Goal: Task Accomplishment & Management: Manage account settings

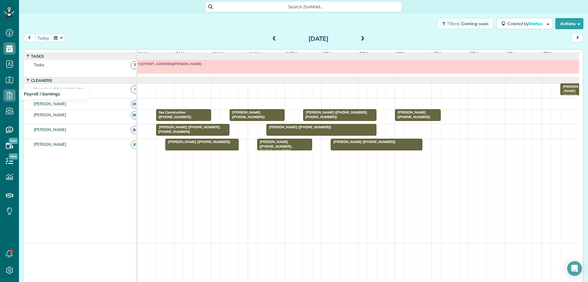
scroll to position [3, 3]
click at [53, 38] on button "button" at bounding box center [58, 38] width 14 height 8
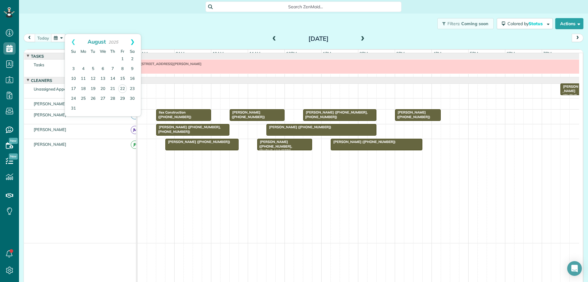
click at [132, 42] on link "Next" at bounding box center [132, 41] width 17 height 15
click at [83, 59] on link "1" at bounding box center [83, 59] width 10 height 10
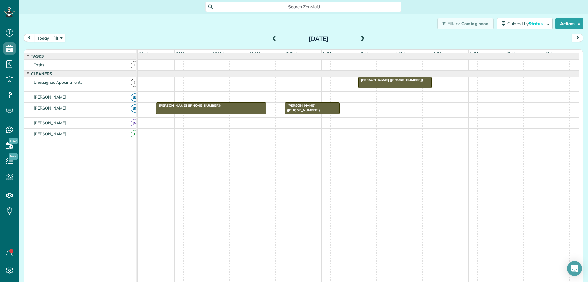
click at [388, 88] on div at bounding box center [395, 82] width 73 height 11
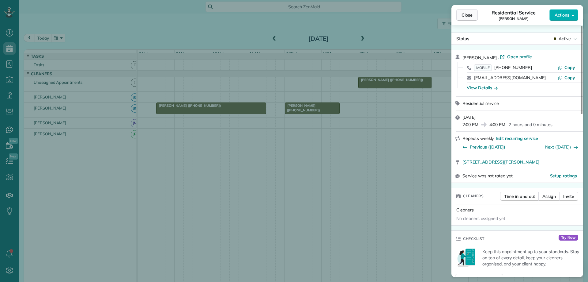
click at [463, 15] on span "Close" at bounding box center [467, 15] width 11 height 6
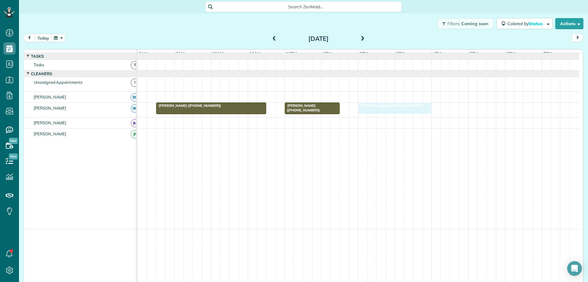
drag, startPoint x: 400, startPoint y: 86, endPoint x: 402, endPoint y: 98, distance: 11.4
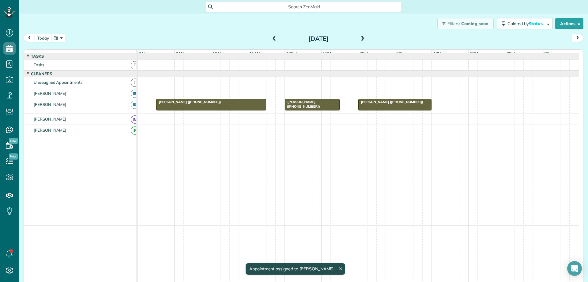
click at [360, 38] on span at bounding box center [363, 39] width 7 height 6
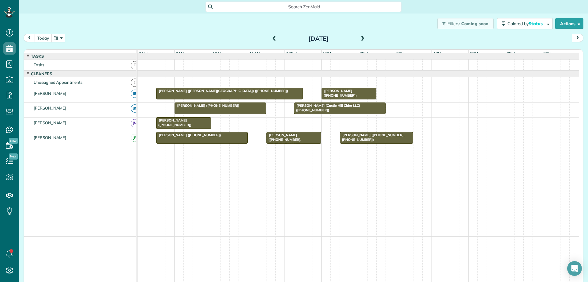
click at [45, 40] on button "today" at bounding box center [43, 38] width 17 height 8
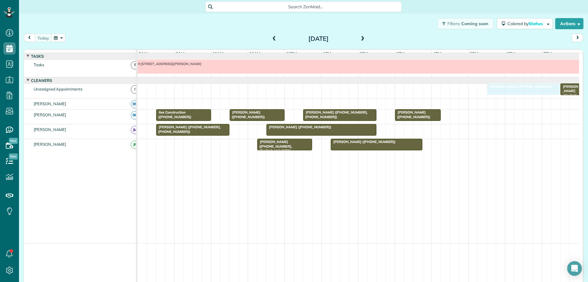
drag, startPoint x: 200, startPoint y: 149, endPoint x: 521, endPoint y: 89, distance: 326.3
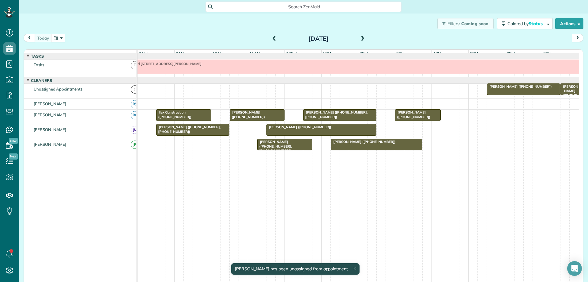
click at [58, 39] on button "button" at bounding box center [58, 38] width 14 height 8
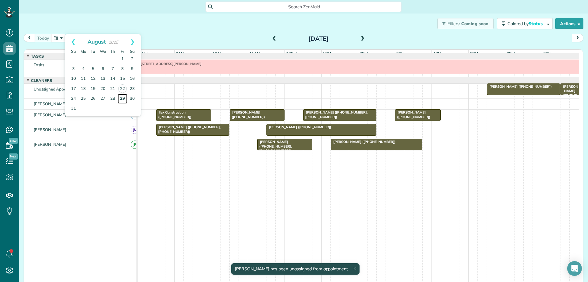
click at [123, 98] on link "29" at bounding box center [123, 99] width 10 height 10
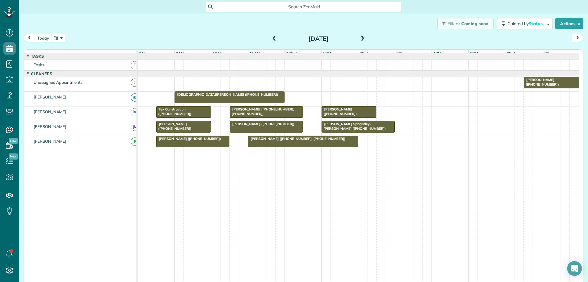
click at [55, 40] on button "button" at bounding box center [58, 38] width 14 height 8
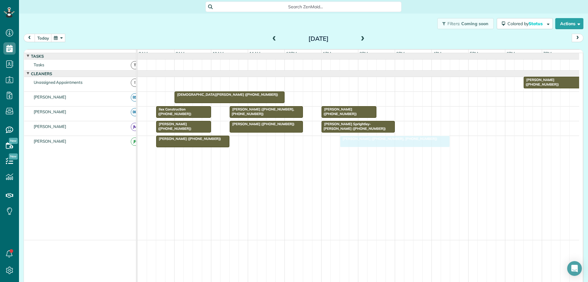
drag, startPoint x: 263, startPoint y: 146, endPoint x: 352, endPoint y: 145, distance: 88.6
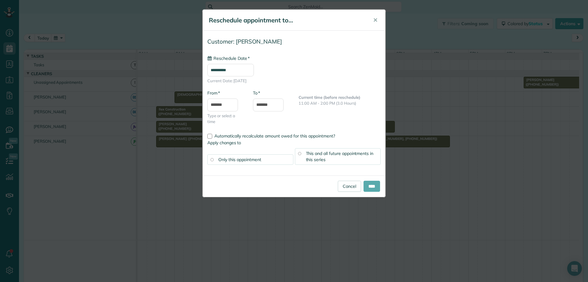
type input "**********"
click at [367, 187] on input "****" at bounding box center [372, 186] width 17 height 11
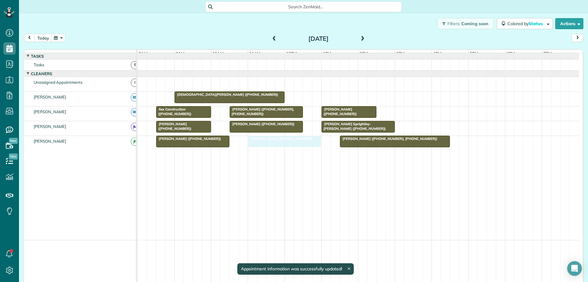
drag, startPoint x: 554, startPoint y: 87, endPoint x: 282, endPoint y: 150, distance: 279.2
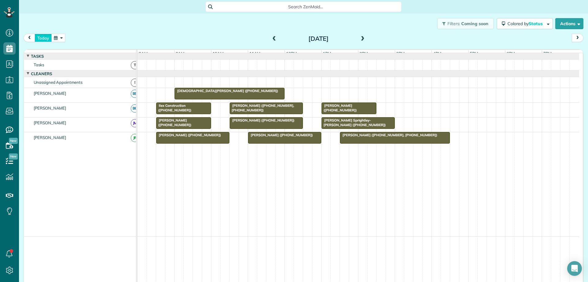
click at [41, 36] on button "today" at bounding box center [43, 38] width 17 height 8
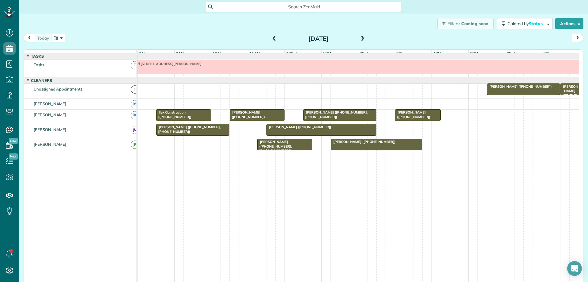
click at [272, 38] on span at bounding box center [274, 39] width 7 height 6
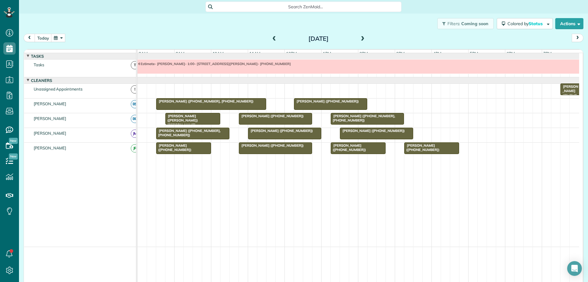
click at [273, 40] on span at bounding box center [274, 39] width 7 height 6
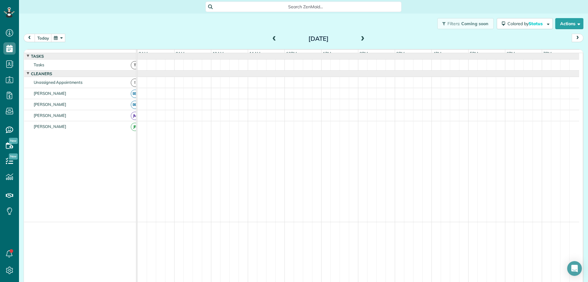
scroll to position [1, 0]
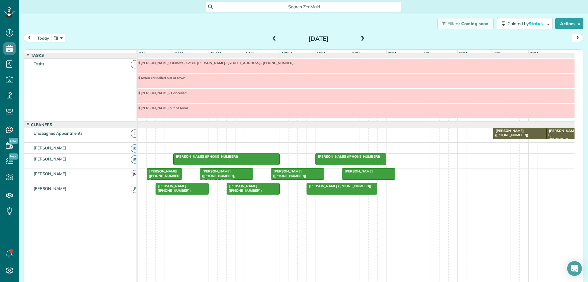
click at [361, 38] on span at bounding box center [363, 39] width 7 height 6
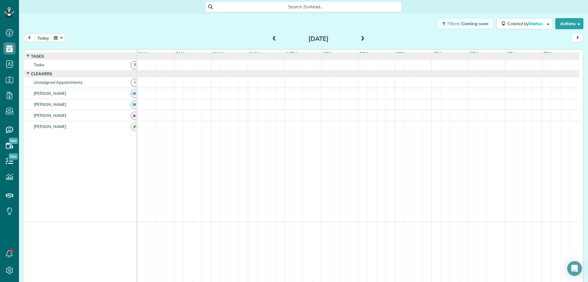
scroll to position [0, 0]
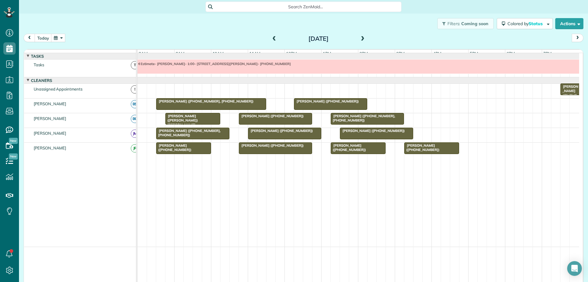
click at [253, 109] on div at bounding box center [211, 103] width 109 height 11
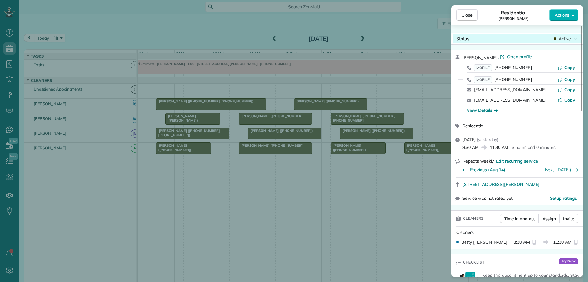
click at [558, 39] on div "Active" at bounding box center [566, 39] width 26 height 6
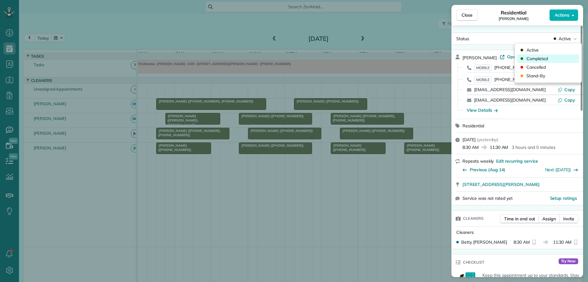
click at [556, 58] on div "Completed" at bounding box center [549, 58] width 62 height 9
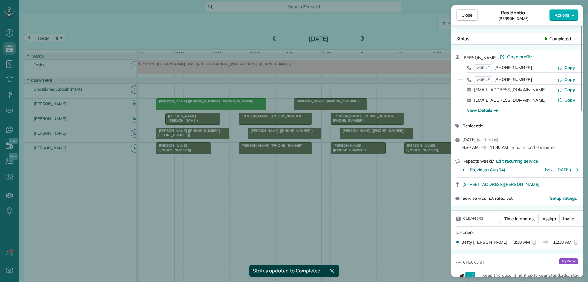
click at [351, 103] on div "Close Residential [PERSON_NAME] Actions Status Completed [PERSON_NAME] · Open p…" at bounding box center [294, 141] width 588 height 282
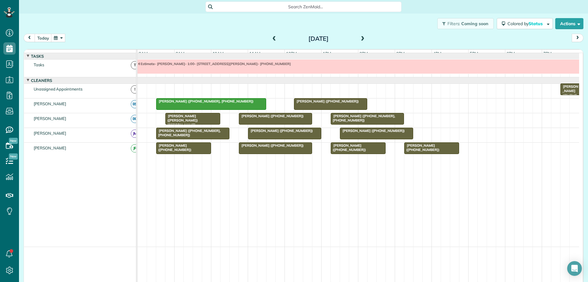
click at [352, 103] on div "[PERSON_NAME] ([PHONE_NUMBER])" at bounding box center [331, 101] width 70 height 4
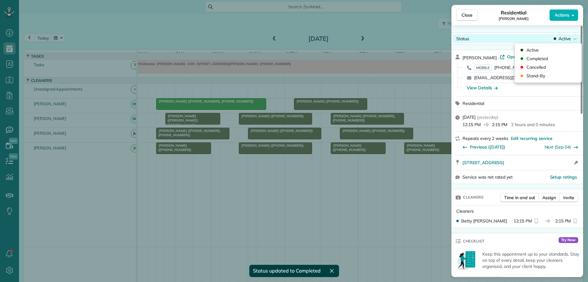
click at [574, 39] on icon at bounding box center [576, 39] width 4 height 6
drag, startPoint x: 560, startPoint y: 57, endPoint x: 494, endPoint y: 98, distance: 78.5
click at [559, 57] on div "Completed" at bounding box center [549, 58] width 62 height 9
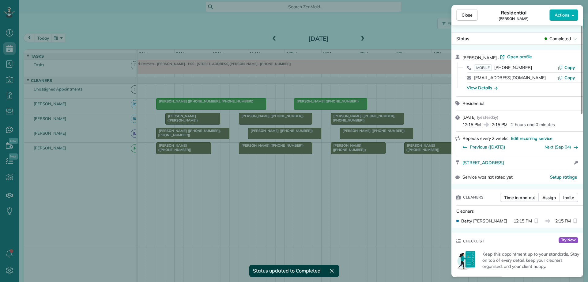
click at [388, 120] on div "Close Residential [PERSON_NAME] Actions Status Completed [PERSON_NAME] · Open p…" at bounding box center [294, 141] width 588 height 282
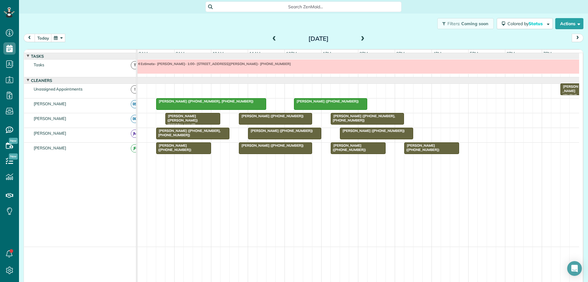
click at [388, 120] on div "[PERSON_NAME] ([PHONE_NUMBER], [PHONE_NUMBER])" at bounding box center [368, 118] width 70 height 9
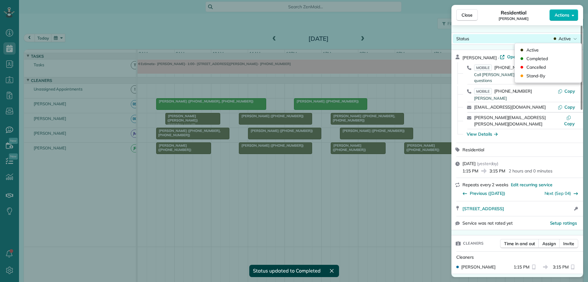
click at [565, 40] on span "Active" at bounding box center [565, 39] width 12 height 6
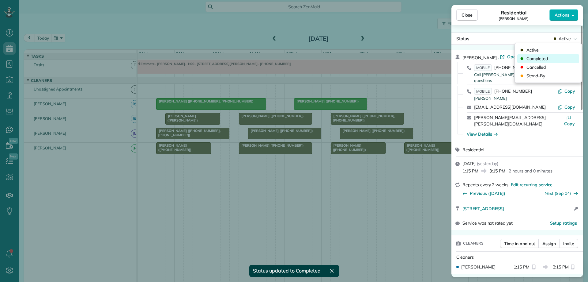
click at [561, 58] on div "Completed" at bounding box center [549, 58] width 62 height 9
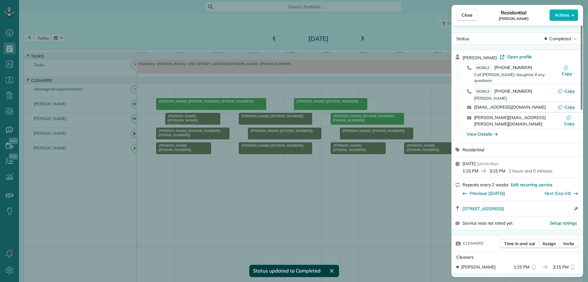
click at [303, 119] on div "Close Residential [PERSON_NAME] Actions Status Completed [PERSON_NAME] · Open p…" at bounding box center [294, 141] width 588 height 282
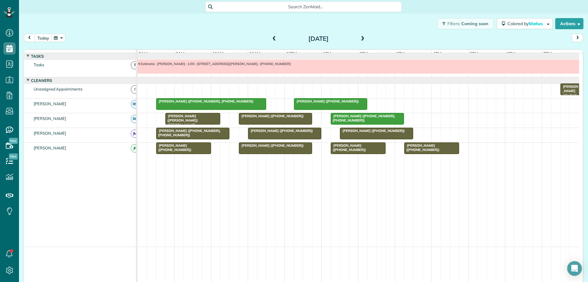
click at [303, 118] on div "[PERSON_NAME] ([PHONE_NUMBER])" at bounding box center [276, 116] width 70 height 4
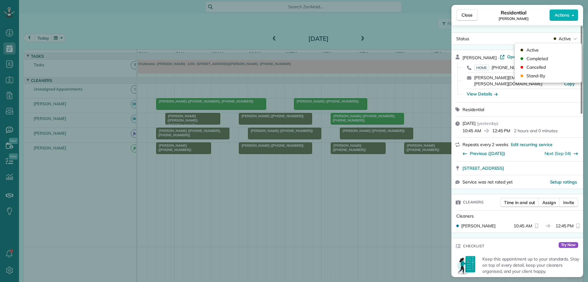
click at [565, 39] on span "Active" at bounding box center [565, 39] width 12 height 6
click at [559, 55] on div "Completed" at bounding box center [549, 58] width 62 height 9
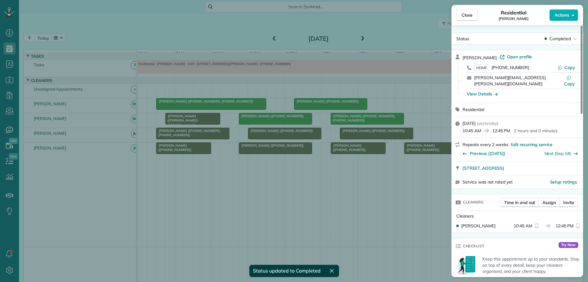
click at [202, 119] on div "Close Residential [PERSON_NAME] Actions Status Completed [PERSON_NAME] · Open p…" at bounding box center [294, 141] width 588 height 282
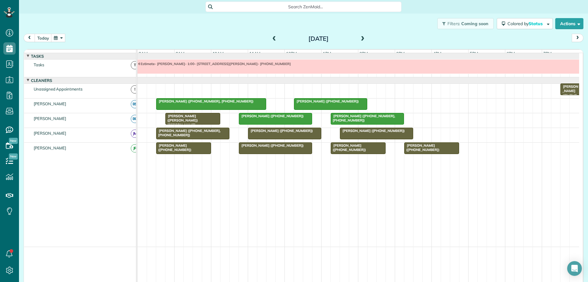
click at [201, 124] on div "[PERSON_NAME] ([PERSON_NAME]) [PERSON_NAME] ([PHONE_NUMBER], [PHONE_NUMBER])" at bounding box center [192, 125] width 51 height 22
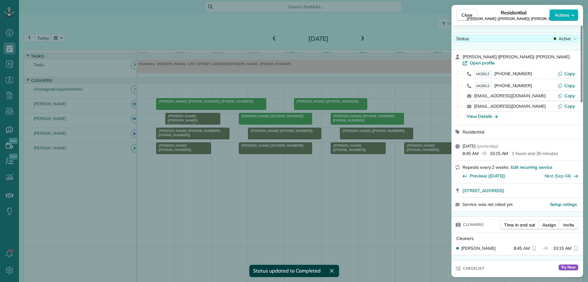
click at [567, 41] on span "Active" at bounding box center [565, 39] width 12 height 6
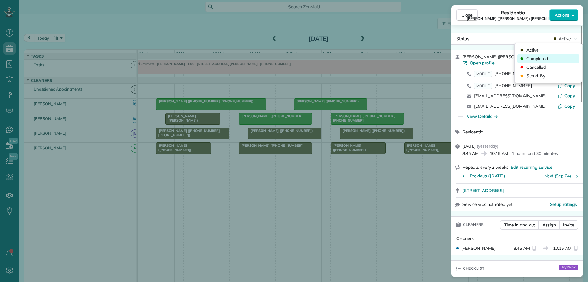
click at [561, 57] on div "Completed" at bounding box center [549, 58] width 62 height 9
click at [223, 139] on div "Close Residential [PERSON_NAME] ([PERSON_NAME]) [PERSON_NAME] Actions Status Ac…" at bounding box center [294, 141] width 588 height 282
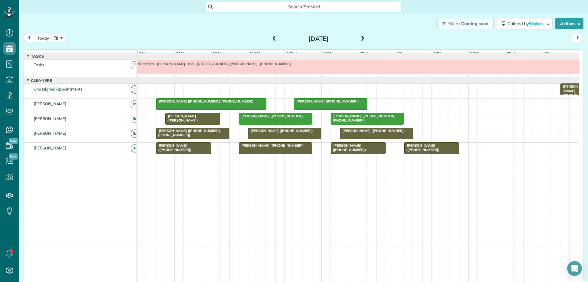
click at [223, 137] on div "[PERSON_NAME] ([PHONE_NUMBER], [PHONE_NUMBER])" at bounding box center [193, 132] width 70 height 9
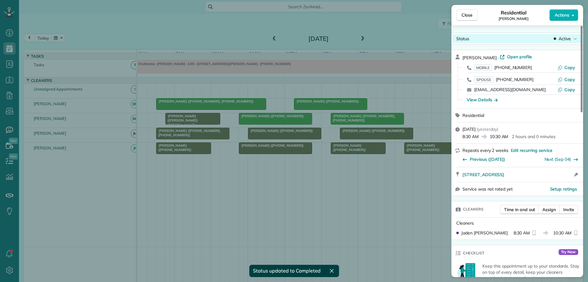
click at [569, 41] on span "Active" at bounding box center [565, 39] width 12 height 6
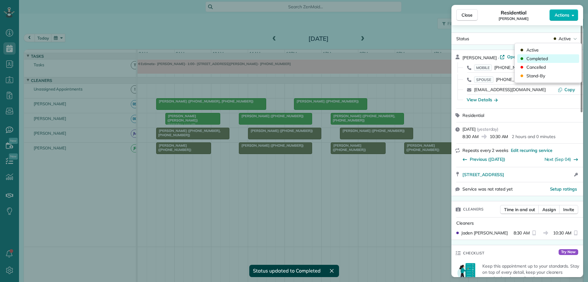
click at [561, 56] on div "Completed" at bounding box center [549, 58] width 62 height 9
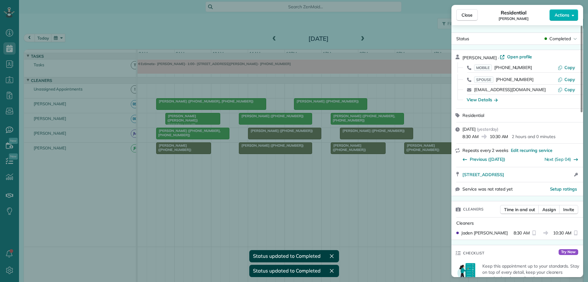
click at [312, 140] on div "Close Residential [PERSON_NAME] Actions Status Completed [PERSON_NAME] · Open p…" at bounding box center [294, 141] width 588 height 282
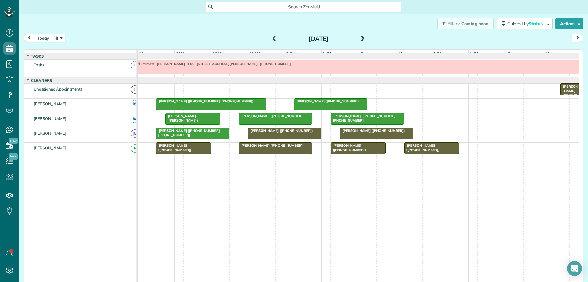
click at [312, 139] on div at bounding box center [285, 133] width 73 height 11
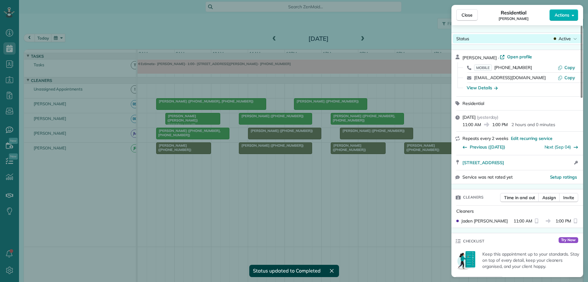
click at [565, 39] on span "Active" at bounding box center [565, 39] width 12 height 6
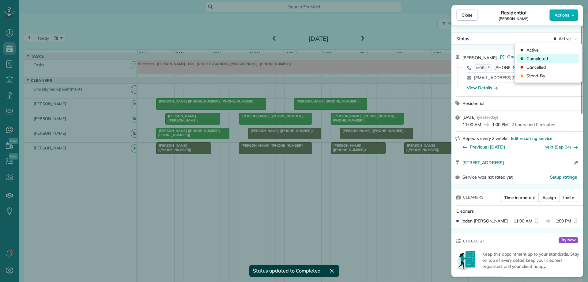
click at [558, 59] on div "Completed" at bounding box center [549, 58] width 62 height 9
click at [390, 143] on div "Close Residential [PERSON_NAME] Actions Status Completed [PERSON_NAME] · Open p…" at bounding box center [294, 141] width 588 height 282
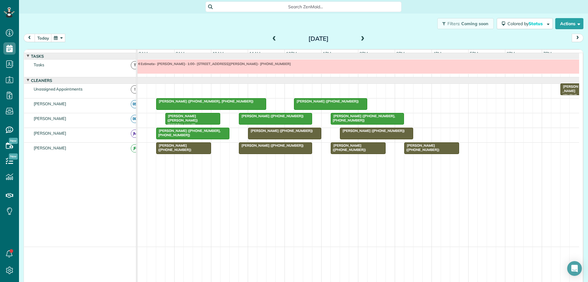
click at [390, 139] on div at bounding box center [377, 133] width 73 height 11
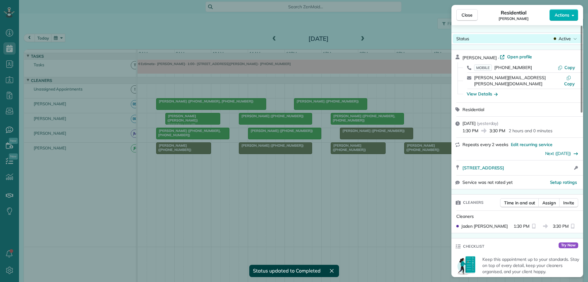
click at [562, 40] on span "Active" at bounding box center [565, 39] width 12 height 6
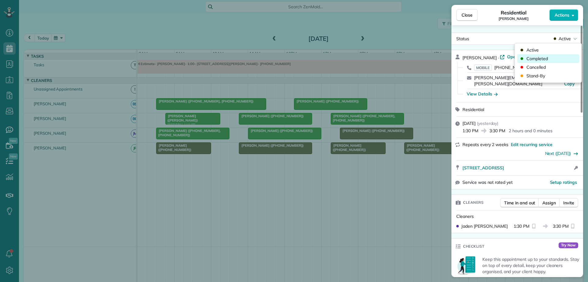
click at [557, 57] on div "Completed" at bounding box center [549, 58] width 62 height 9
click at [200, 150] on div "Close Residential [PERSON_NAME] Actions Status Active [PERSON_NAME] · Open prof…" at bounding box center [294, 141] width 588 height 282
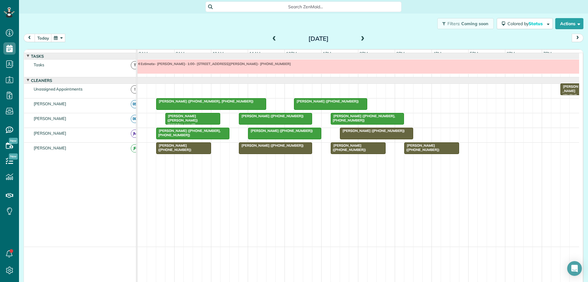
click at [201, 152] on div at bounding box center [184, 148] width 54 height 11
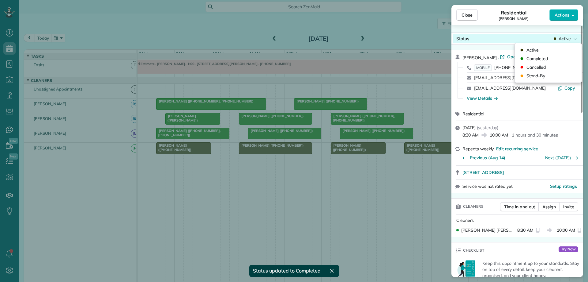
click at [561, 42] on div "Status Active" at bounding box center [517, 38] width 129 height 9
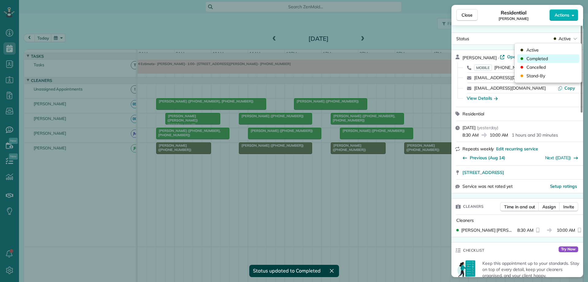
click at [556, 58] on div "Completed" at bounding box center [549, 58] width 62 height 9
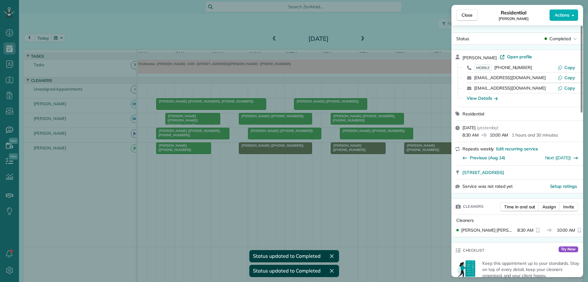
click at [265, 154] on div "Close Residential [PERSON_NAME] Actions Status Completed [PERSON_NAME] · Open p…" at bounding box center [294, 141] width 588 height 282
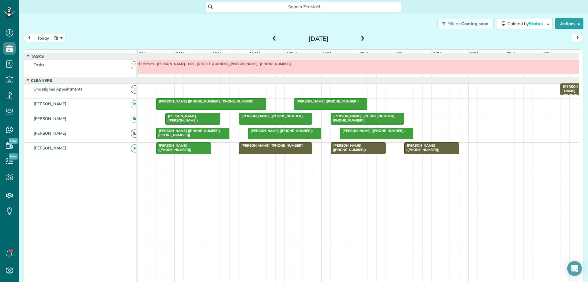
click at [265, 154] on div at bounding box center [275, 148] width 73 height 11
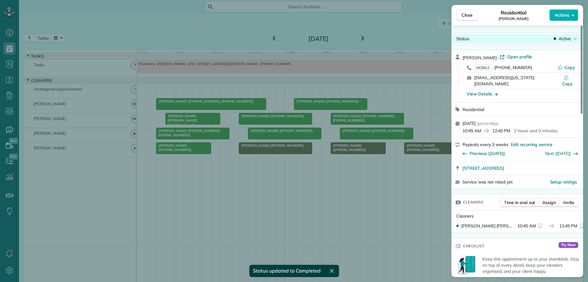
click at [571, 40] on span "Active" at bounding box center [565, 39] width 12 height 6
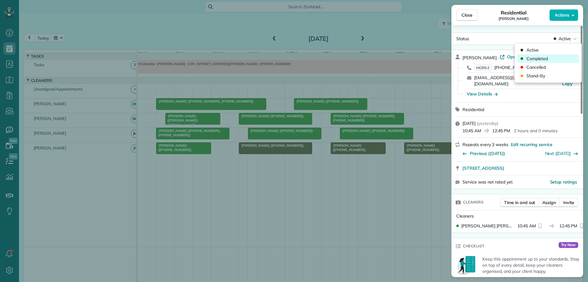
click at [562, 57] on div "Completed" at bounding box center [549, 58] width 62 height 9
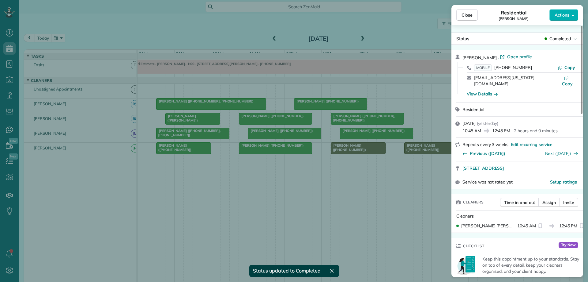
click at [371, 155] on div "Close Residential [PERSON_NAME] Actions Status Completed [PERSON_NAME] · Open p…" at bounding box center [294, 141] width 588 height 282
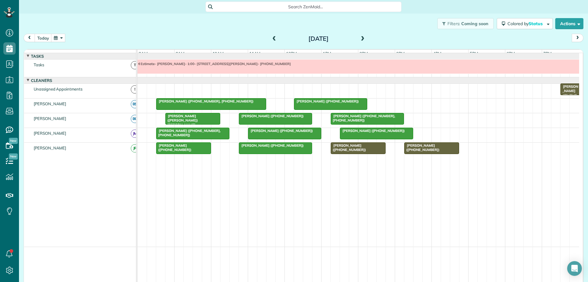
click at [371, 154] on div at bounding box center [358, 148] width 54 height 11
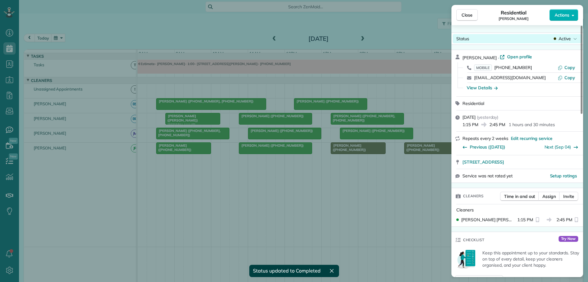
click at [564, 40] on span "Active" at bounding box center [565, 39] width 12 height 6
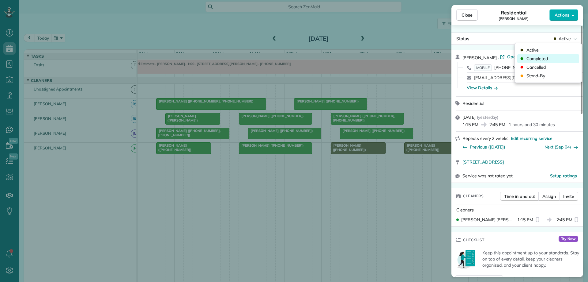
click at [561, 56] on div "Completed" at bounding box center [549, 58] width 62 height 9
click at [430, 154] on div "Close Residential [PERSON_NAME] Actions Status Active [PERSON_NAME] · Open prof…" at bounding box center [294, 141] width 588 height 282
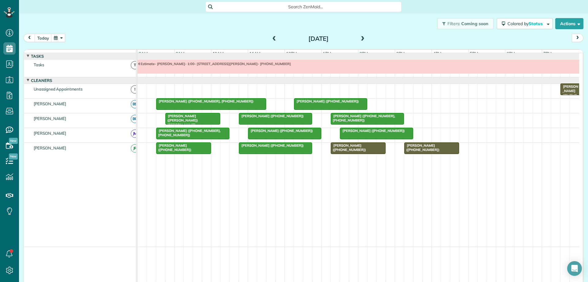
click at [430, 154] on div at bounding box center [432, 148] width 54 height 11
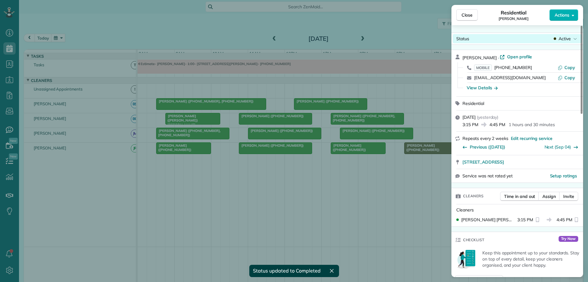
click at [564, 37] on span "Active" at bounding box center [565, 39] width 12 height 6
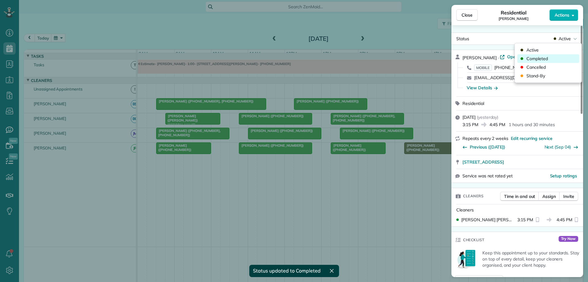
click at [558, 59] on div "Completed" at bounding box center [549, 58] width 62 height 9
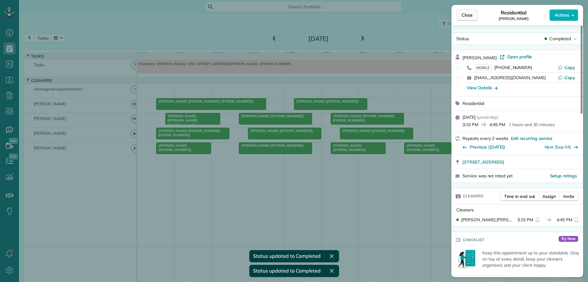
click at [472, 13] on span "Close" at bounding box center [467, 15] width 11 height 6
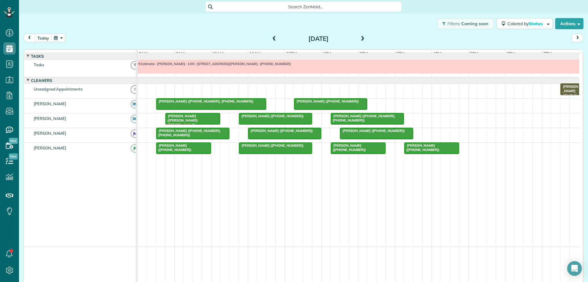
click at [272, 38] on span at bounding box center [274, 39] width 7 height 6
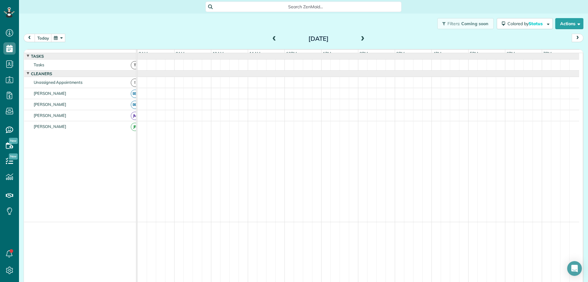
scroll to position [1, 0]
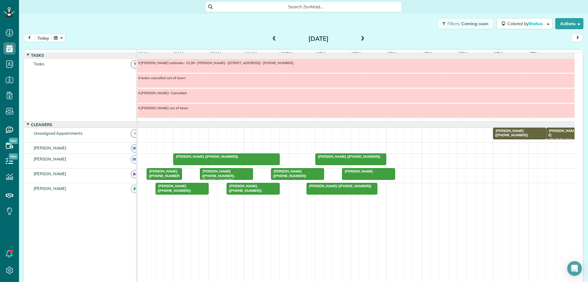
click at [338, 188] on div "[PERSON_NAME] ([PHONE_NUMBER])" at bounding box center [342, 186] width 67 height 4
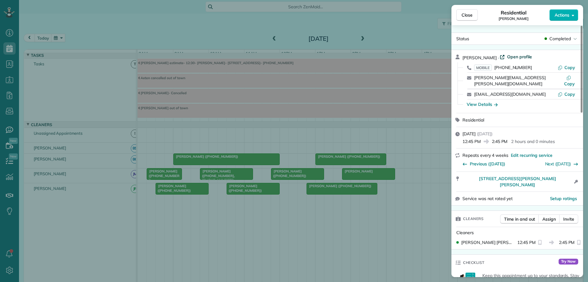
click at [514, 55] on span "Open profile" at bounding box center [520, 57] width 25 height 6
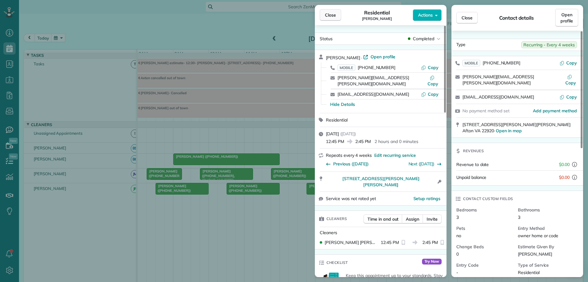
click at [327, 14] on span "Close" at bounding box center [330, 15] width 11 height 6
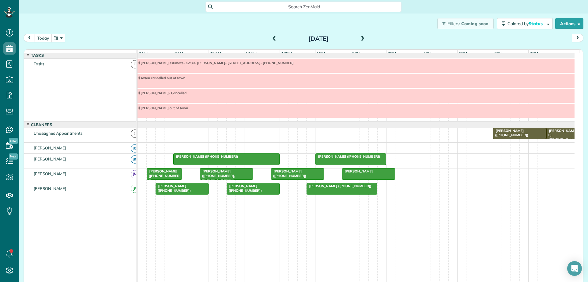
click at [41, 40] on button "today" at bounding box center [43, 38] width 17 height 8
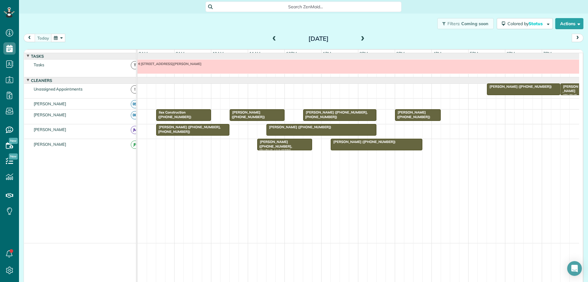
click at [57, 36] on button "button" at bounding box center [58, 38] width 14 height 8
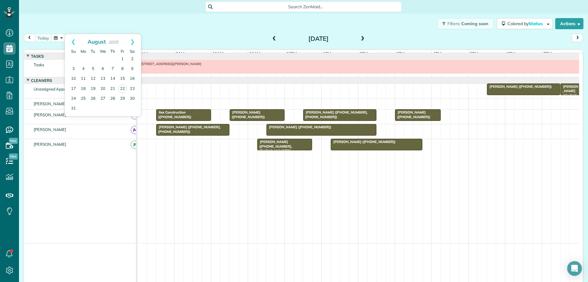
click at [169, 37] on div "[DATE] [DATE]" at bounding box center [304, 39] width 560 height 11
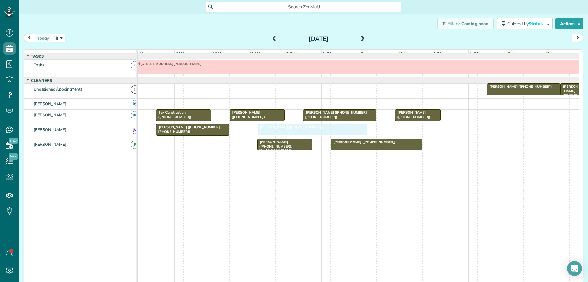
drag, startPoint x: 310, startPoint y: 133, endPoint x: 303, endPoint y: 131, distance: 8.1
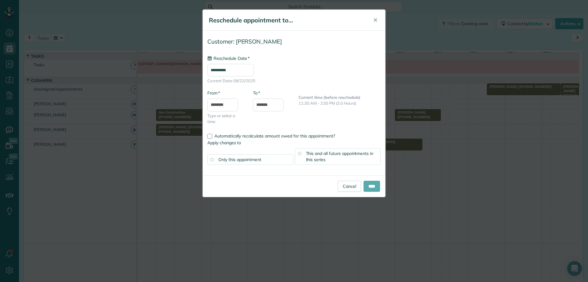
type input "**********"
click at [371, 184] on input "****" at bounding box center [372, 186] width 17 height 11
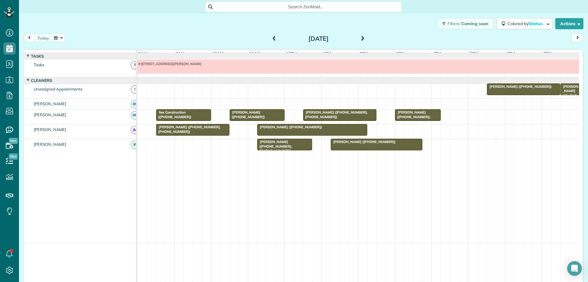
click at [201, 133] on span "[PERSON_NAME] ([PHONE_NUMBER], [PHONE_NUMBER])" at bounding box center [188, 129] width 65 height 9
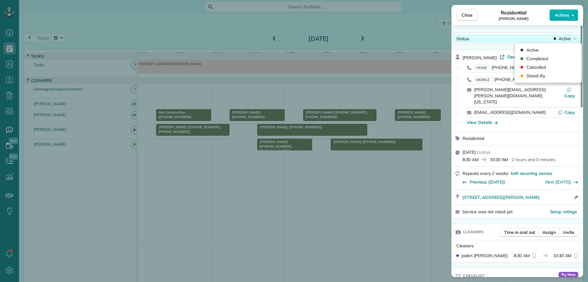
click at [564, 38] on span "Active" at bounding box center [565, 39] width 12 height 6
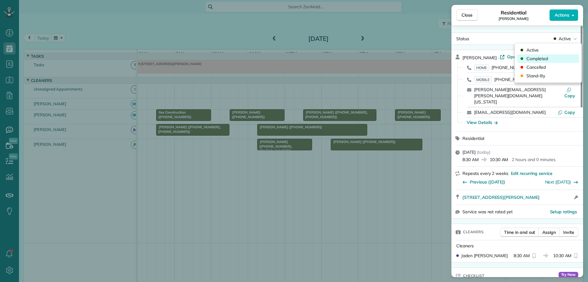
click at [561, 58] on div "Completed" at bounding box center [549, 58] width 62 height 9
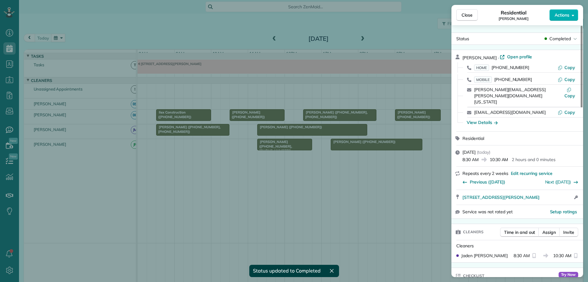
click at [190, 117] on div "Close Residential [PERSON_NAME] Actions Status Completed [PERSON_NAME] · Open p…" at bounding box center [294, 141] width 588 height 282
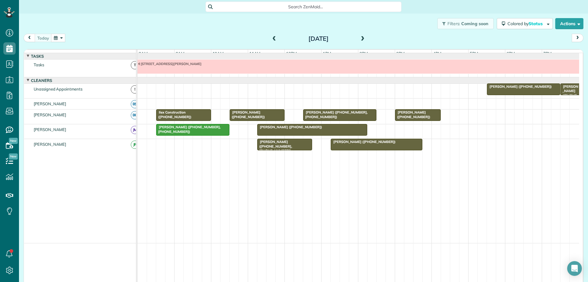
click at [199, 119] on div "Ilex Construction ([PHONE_NUMBER])" at bounding box center [183, 114] width 51 height 9
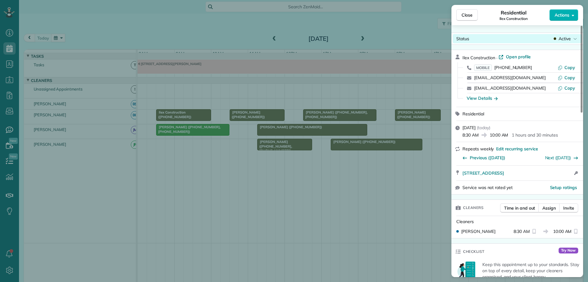
click at [562, 39] on span "Active" at bounding box center [565, 39] width 12 height 6
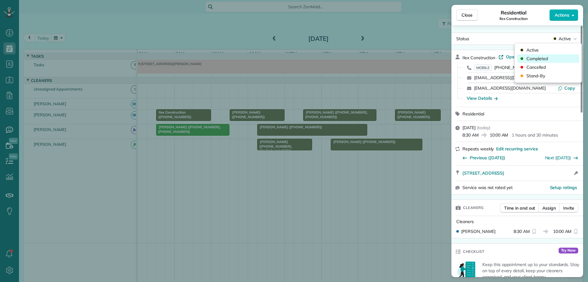
click at [559, 57] on div "Completed" at bounding box center [549, 58] width 62 height 9
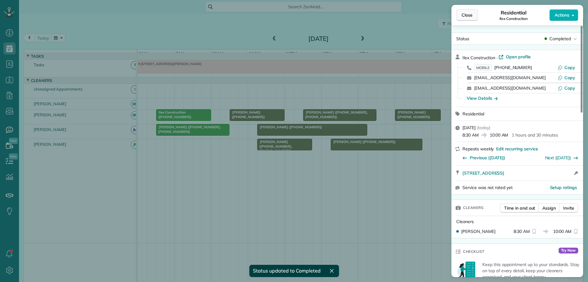
click at [469, 15] on span "Close" at bounding box center [467, 15] width 11 height 6
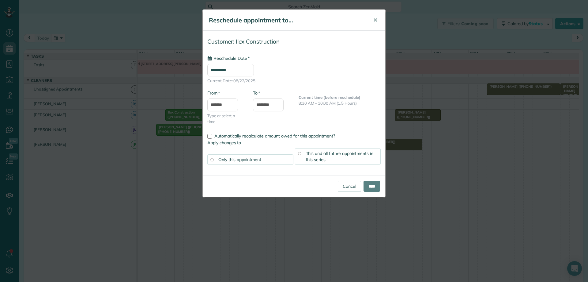
type input "**********"
click at [369, 188] on input "****" at bounding box center [372, 186] width 17 height 11
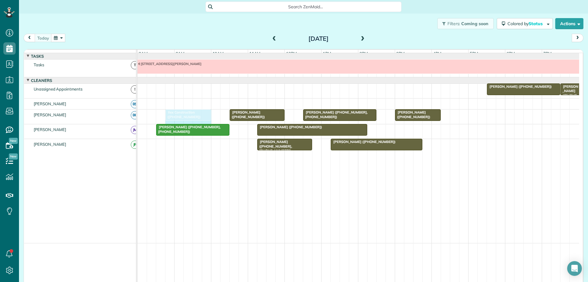
drag, startPoint x: 219, startPoint y: 118, endPoint x: 208, endPoint y: 121, distance: 11.5
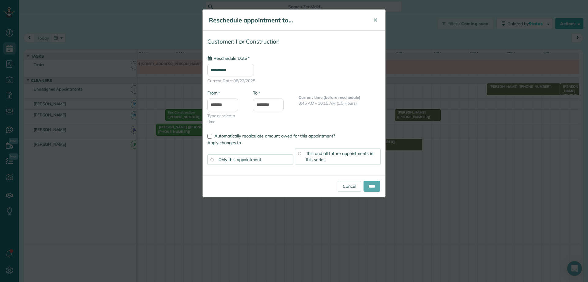
type input "**********"
click at [368, 185] on input "****" at bounding box center [372, 186] width 17 height 11
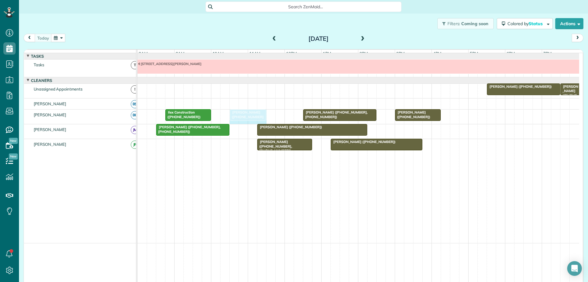
drag, startPoint x: 282, startPoint y: 117, endPoint x: 265, endPoint y: 121, distance: 17.4
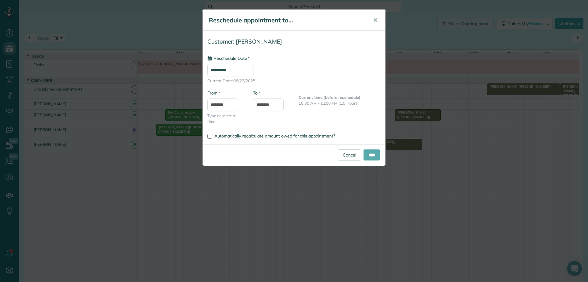
type input "**********"
click at [372, 155] on input "****" at bounding box center [372, 154] width 17 height 11
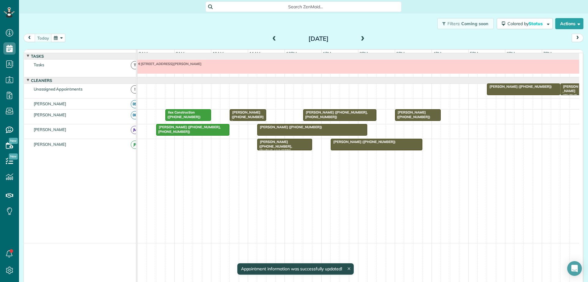
click at [252, 118] on span "[PERSON_NAME] ([PHONE_NUMBER])" at bounding box center [247, 116] width 34 height 13
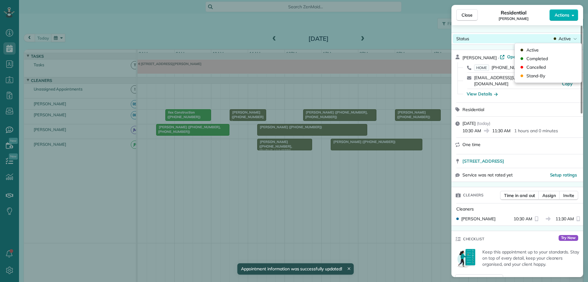
click at [565, 38] on span "Active" at bounding box center [565, 39] width 12 height 6
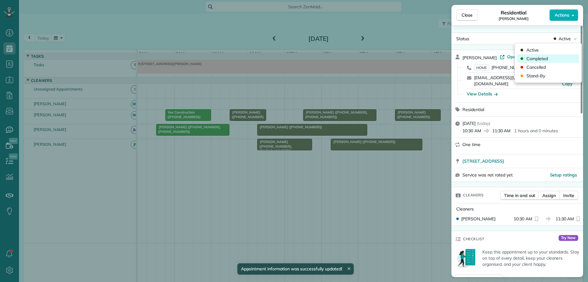
click at [555, 57] on div "Completed" at bounding box center [549, 58] width 62 height 9
click at [473, 16] on span "Close" at bounding box center [467, 15] width 11 height 6
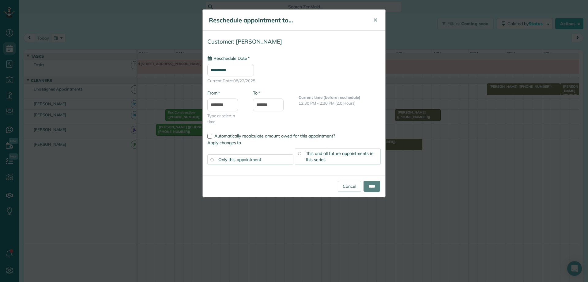
drag, startPoint x: 368, startPoint y: 119, endPoint x: 364, endPoint y: 120, distance: 4.7
type input "**********"
click at [372, 183] on input "****" at bounding box center [372, 186] width 17 height 11
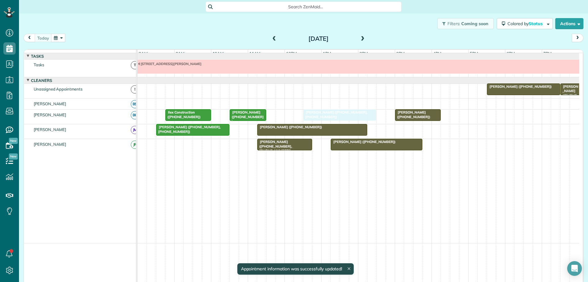
drag, startPoint x: 309, startPoint y: 117, endPoint x: 314, endPoint y: 119, distance: 4.8
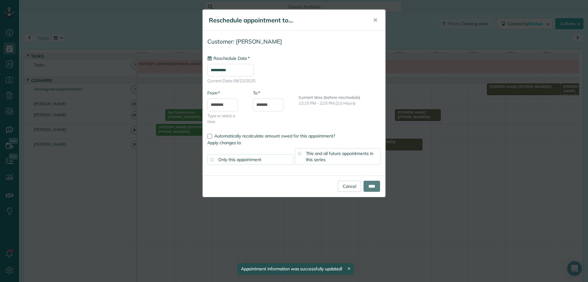
type input "**********"
click at [372, 185] on input "****" at bounding box center [372, 186] width 17 height 11
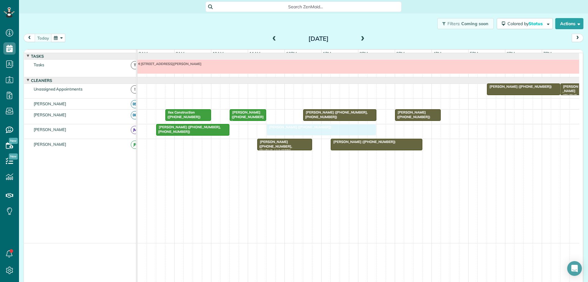
drag, startPoint x: 262, startPoint y: 133, endPoint x: 269, endPoint y: 134, distance: 6.8
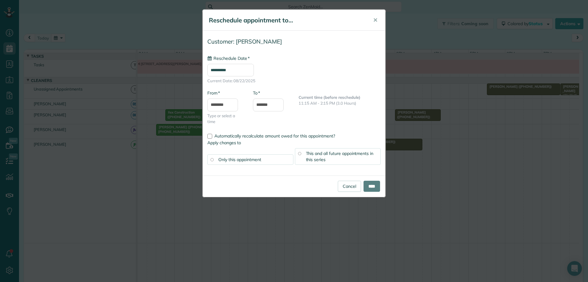
type input "**********"
click at [375, 188] on input "****" at bounding box center [372, 186] width 17 height 11
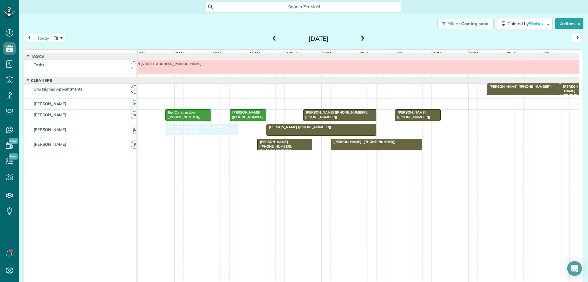
drag, startPoint x: 171, startPoint y: 133, endPoint x: 179, endPoint y: 135, distance: 8.7
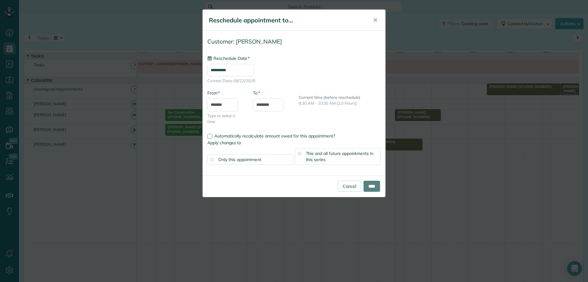
type input "**********"
click at [373, 185] on input "****" at bounding box center [372, 186] width 17 height 11
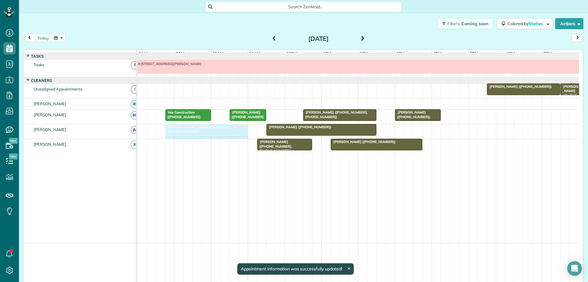
drag, startPoint x: 236, startPoint y: 134, endPoint x: 241, endPoint y: 135, distance: 5.1
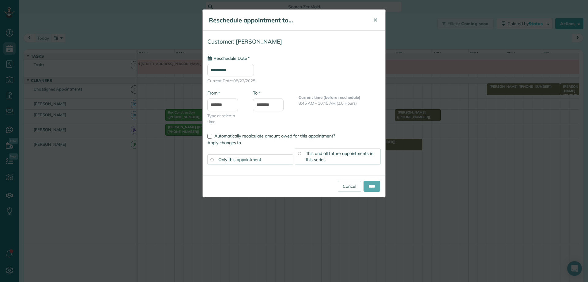
type input "**********"
click at [370, 184] on input "****" at bounding box center [372, 186] width 17 height 11
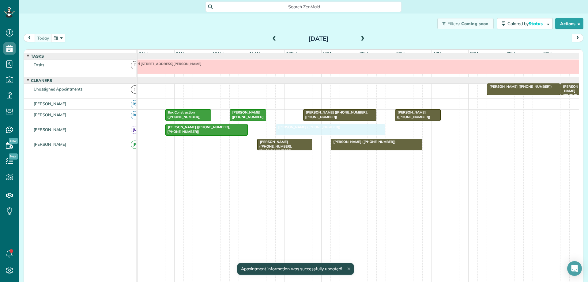
drag, startPoint x: 283, startPoint y: 133, endPoint x: 288, endPoint y: 134, distance: 4.6
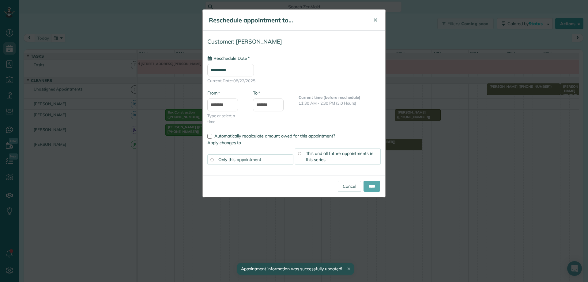
type input "**********"
click at [366, 186] on input "****" at bounding box center [372, 186] width 17 height 11
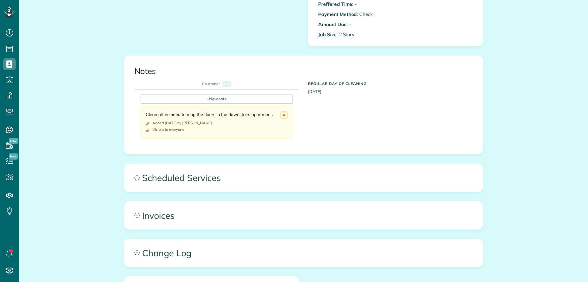
scroll to position [276, 0]
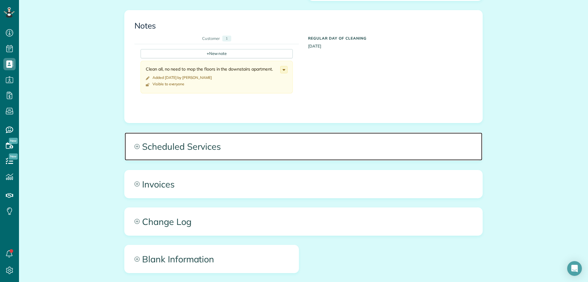
click at [257, 135] on span "Scheduled Services" at bounding box center [304, 146] width 358 height 28
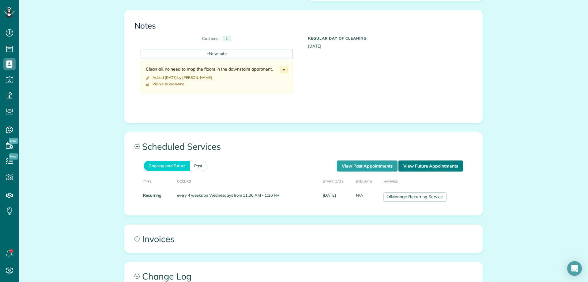
click at [415, 160] on link "View Future Appointments" at bounding box center [431, 165] width 65 height 11
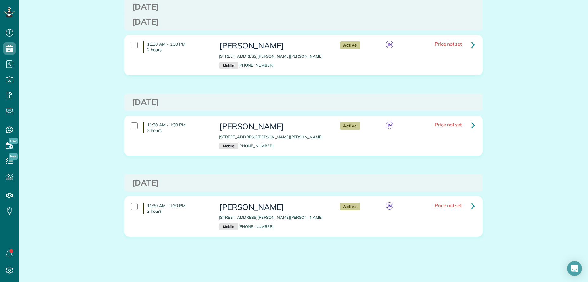
scroll to position [276, 0]
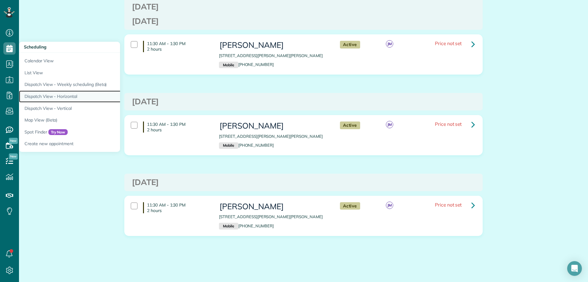
click at [52, 94] on link "Dispatch View - Horizontal" at bounding box center [95, 96] width 153 height 12
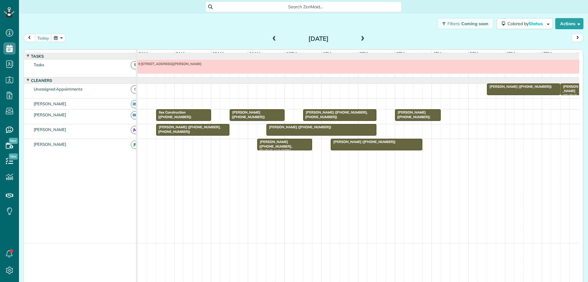
scroll to position [3, 3]
click at [274, 40] on span at bounding box center [274, 39] width 7 height 6
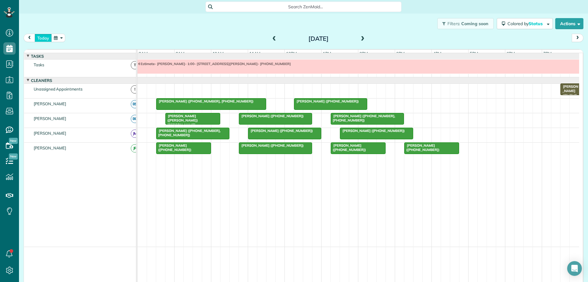
click at [43, 40] on button "today" at bounding box center [43, 38] width 17 height 8
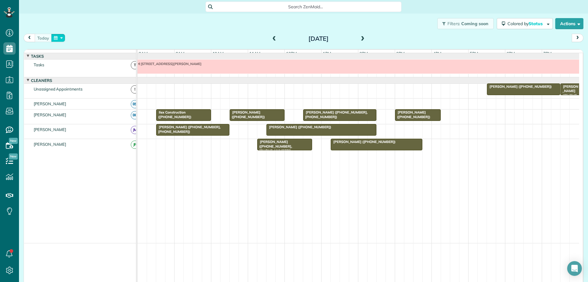
click at [63, 36] on button "button" at bounding box center [58, 38] width 14 height 8
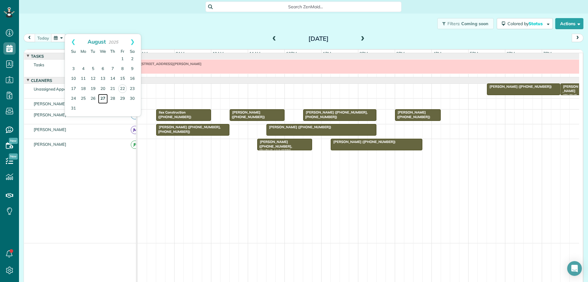
click at [102, 96] on link "27" at bounding box center [103, 99] width 10 height 10
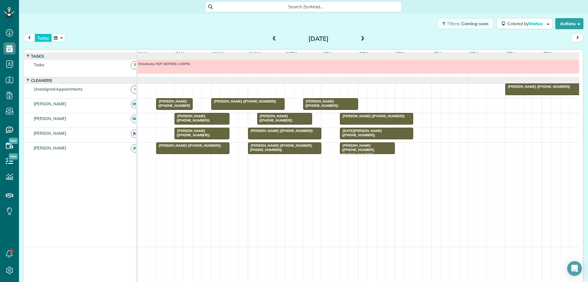
click at [44, 37] on button "today" at bounding box center [43, 38] width 17 height 8
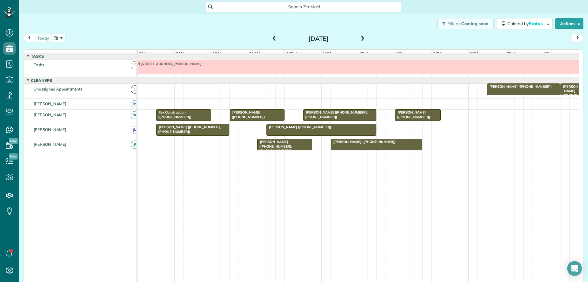
click at [272, 36] on span at bounding box center [274, 39] width 7 height 6
